Goal: Task Accomplishment & Management: Manage account settings

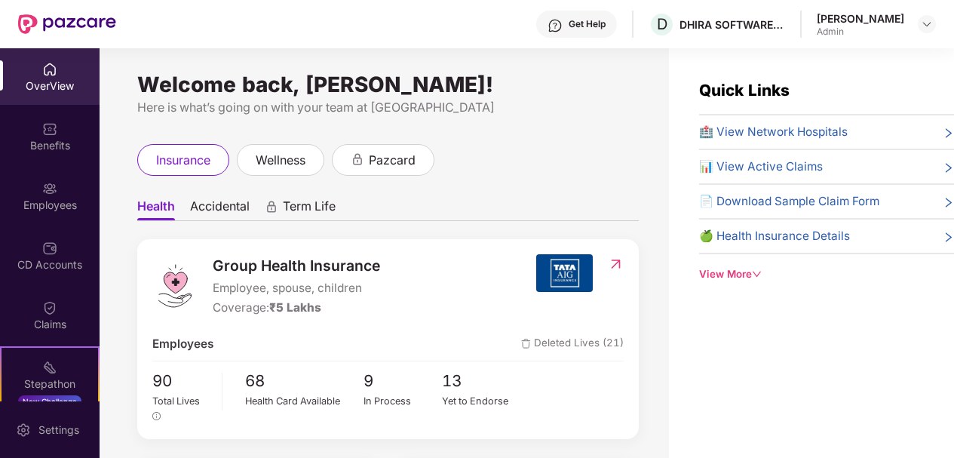
click at [46, 195] on img at bounding box center [49, 188] width 15 height 15
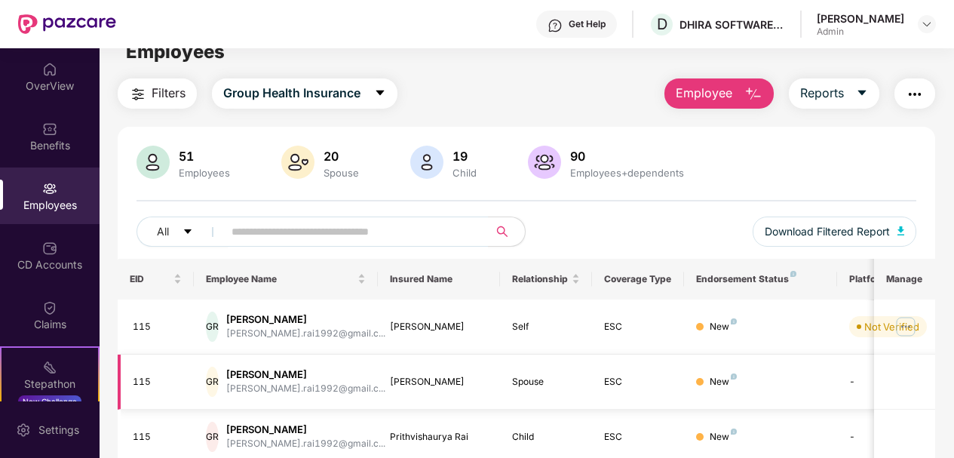
scroll to position [75, 0]
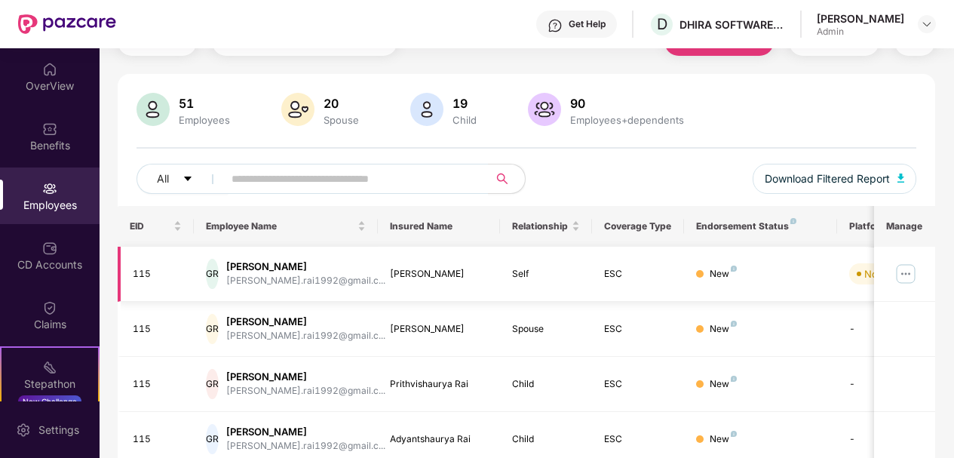
click at [712, 273] on div "New" at bounding box center [722, 274] width 27 height 14
click at [901, 266] on img at bounding box center [905, 274] width 24 height 24
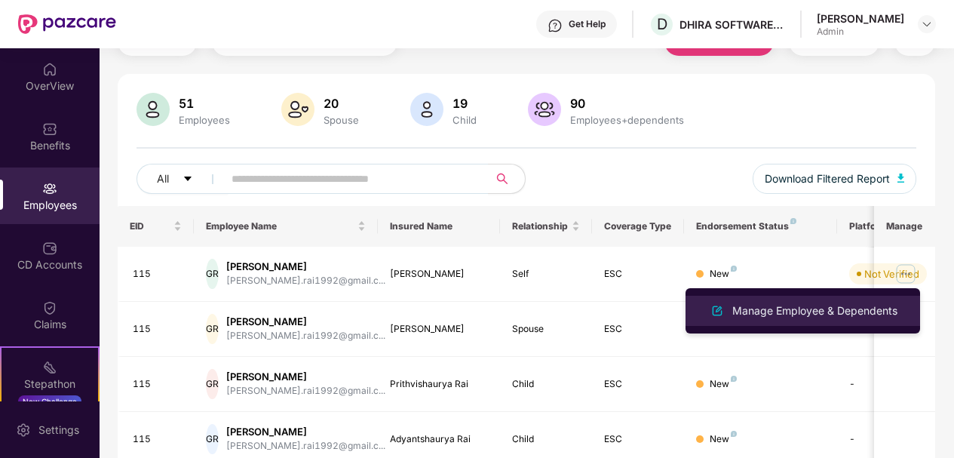
click at [786, 311] on div "Manage Employee & Dependents" at bounding box center [814, 310] width 171 height 17
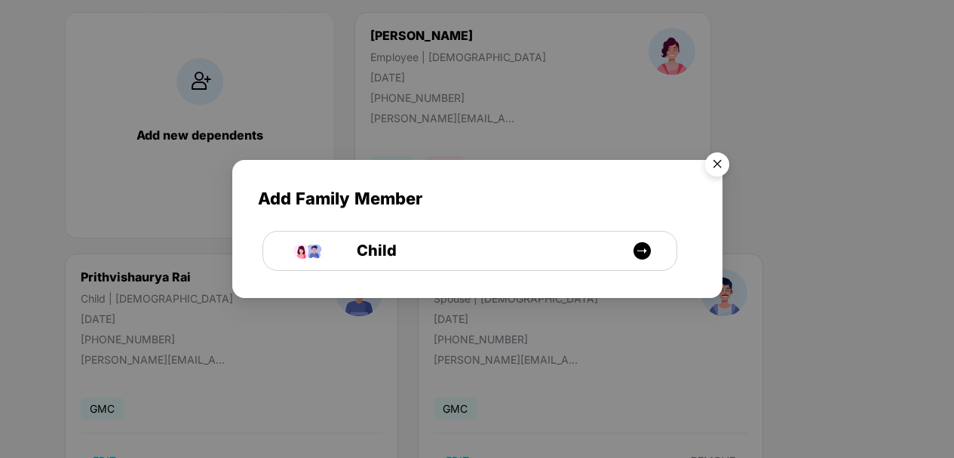
scroll to position [51, 0]
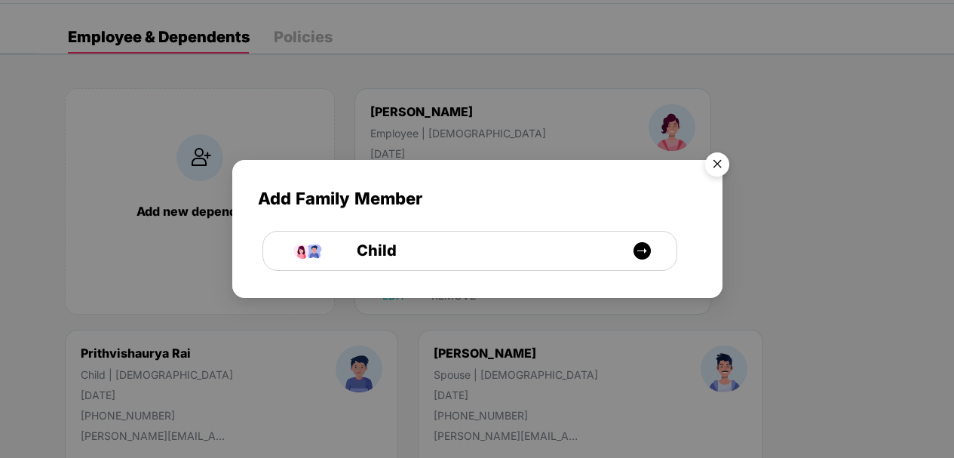
click at [720, 170] on img "Close" at bounding box center [717, 166] width 42 height 42
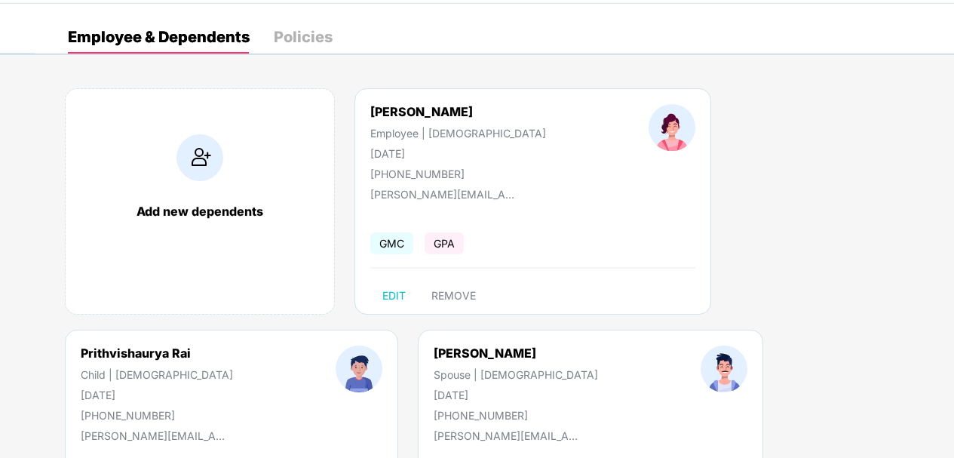
click at [312, 31] on div "Policies" at bounding box center [303, 36] width 59 height 15
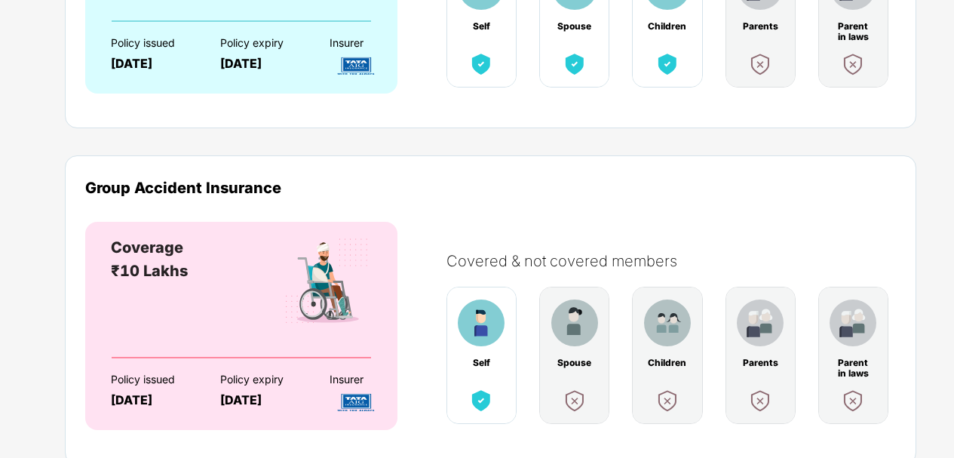
scroll to position [376, 0]
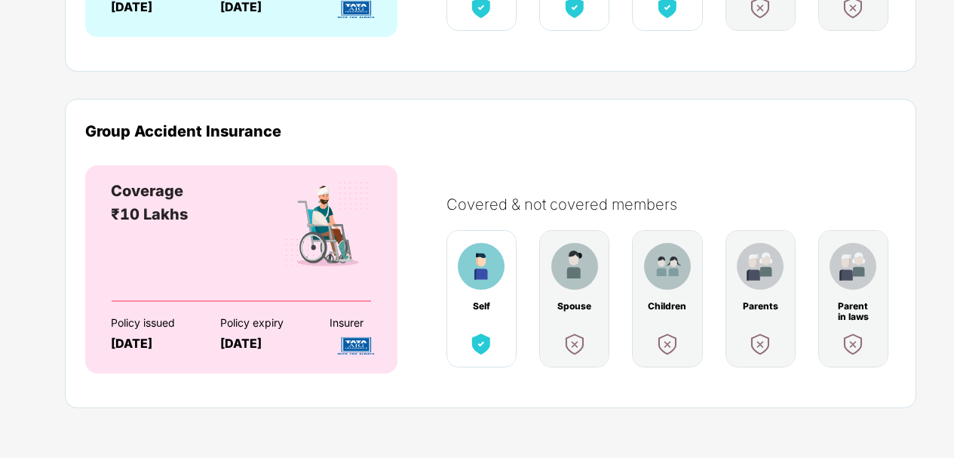
drag, startPoint x: 216, startPoint y: 339, endPoint x: 305, endPoint y: 347, distance: 89.3
click at [305, 347] on div "Policy issued [DATE] Policy expiry [DATE] Insurer" at bounding box center [241, 328] width 260 height 53
copy div "[DATE]"
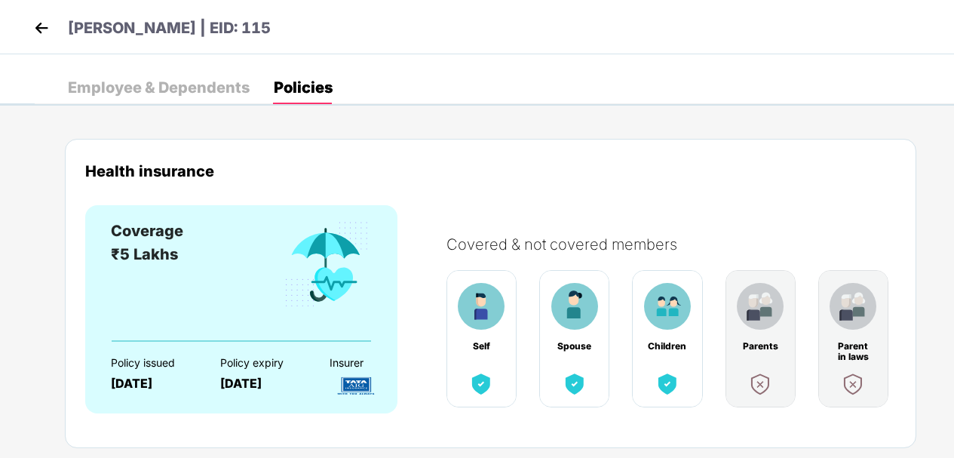
scroll to position [0, 0]
click at [35, 23] on img at bounding box center [41, 28] width 23 height 23
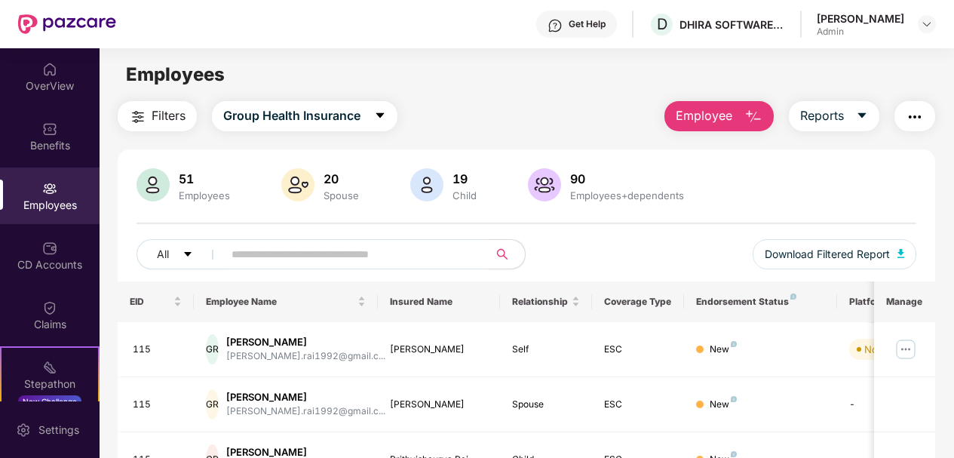
click at [240, 254] on input "text" at bounding box center [349, 254] width 237 height 23
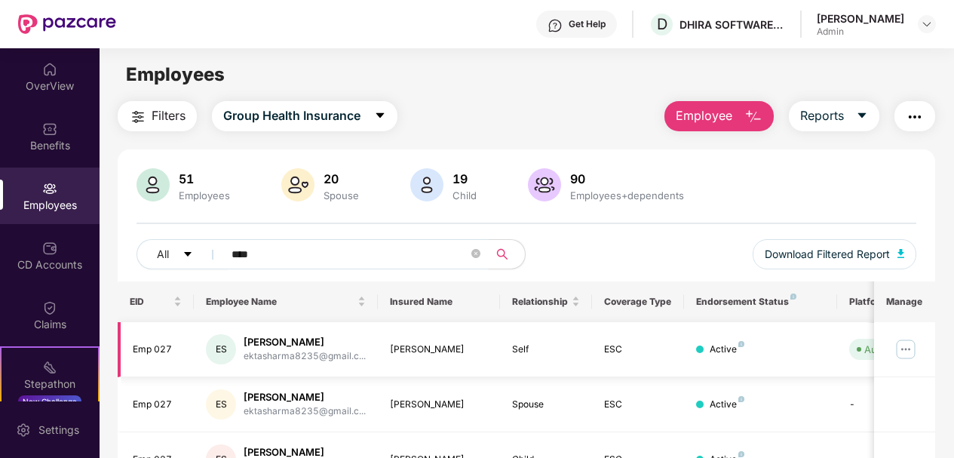
type input "****"
click at [292, 344] on div "[PERSON_NAME]" at bounding box center [304, 342] width 122 height 14
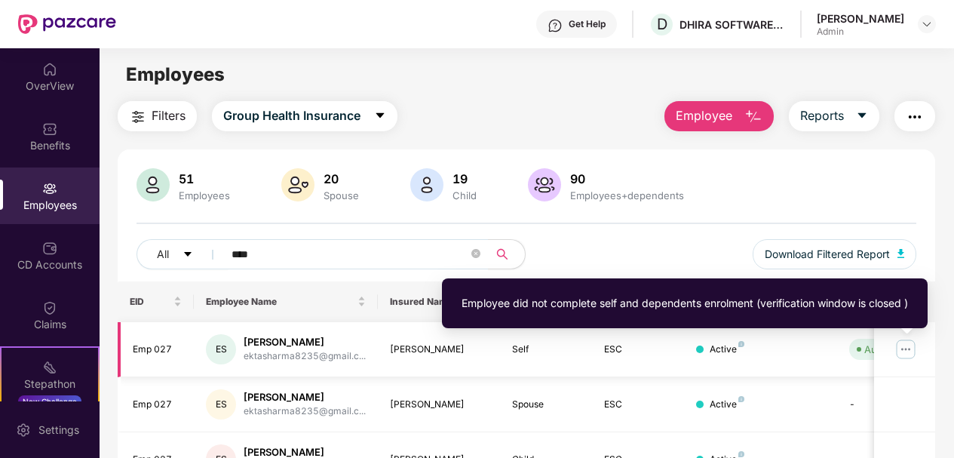
click at [865, 347] on div "Auto Verified" at bounding box center [894, 348] width 60 height 15
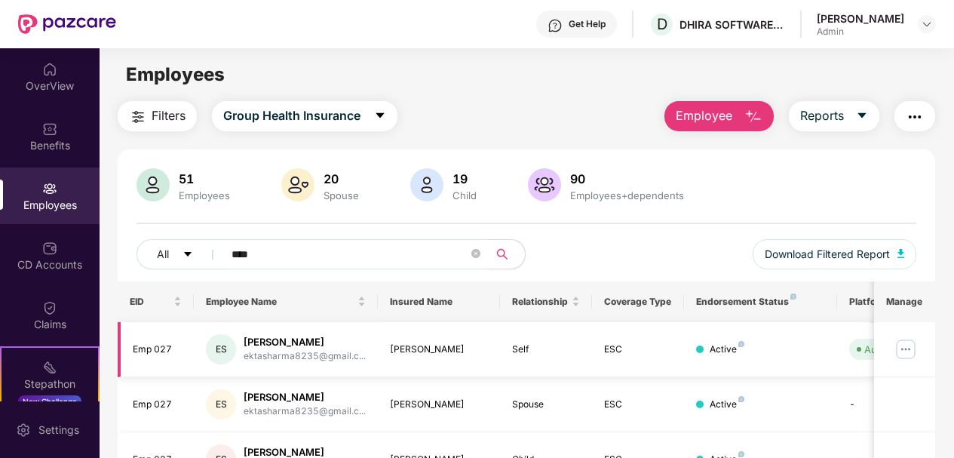
click at [900, 348] on img at bounding box center [905, 349] width 24 height 24
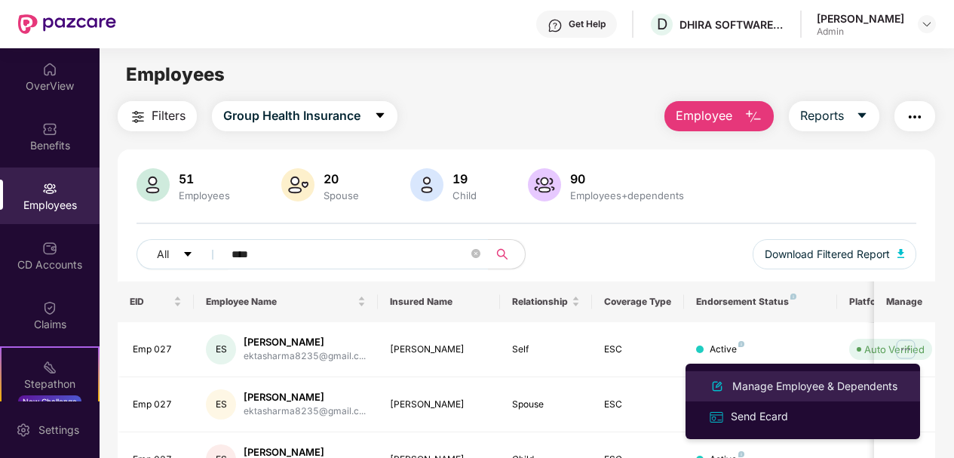
click at [794, 385] on div "Manage Employee & Dependents" at bounding box center [814, 386] width 171 height 17
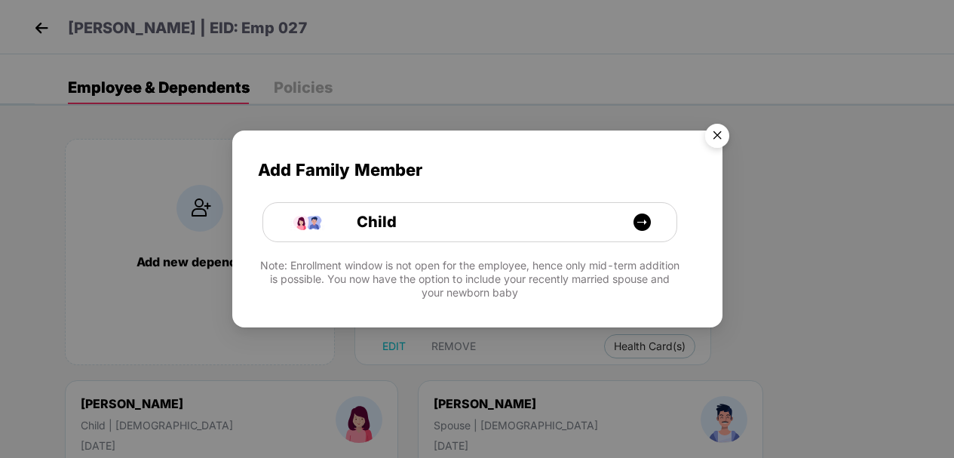
click at [719, 139] on img "Close" at bounding box center [717, 138] width 42 height 42
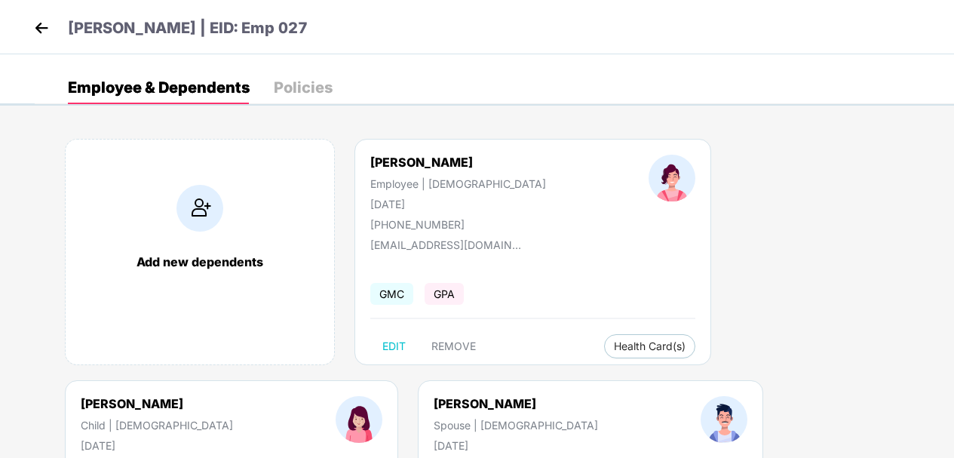
click at [311, 87] on div "Policies" at bounding box center [303, 87] width 59 height 15
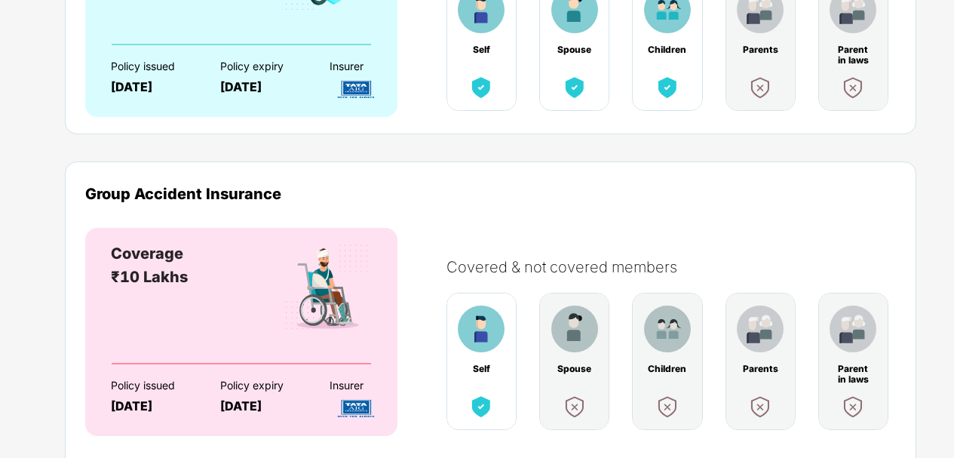
scroll to position [376, 0]
